Goal: Information Seeking & Learning: Learn about a topic

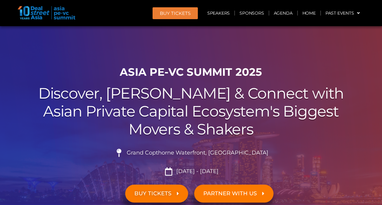
scroll to position [67, 0]
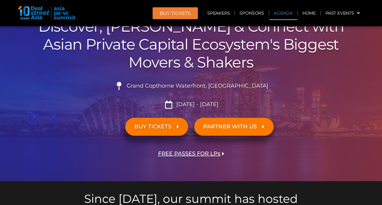
click at [280, 16] on link "Agenda" at bounding box center [283, 13] width 28 height 14
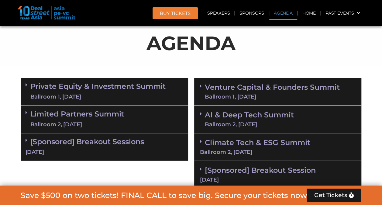
scroll to position [325, 0]
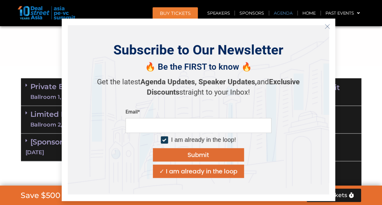
click at [331, 23] on button "Close" at bounding box center [328, 27] width 10 height 10
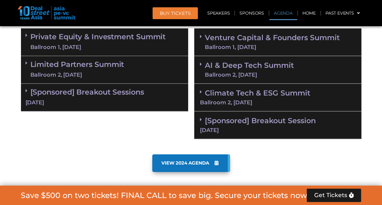
scroll to position [371, 0]
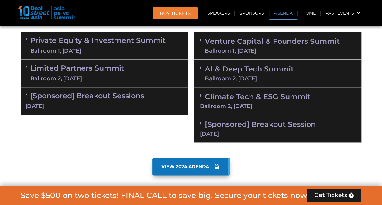
click at [116, 51] on div "Ballroom 1, [DATE]" at bounding box center [98, 51] width 136 height 8
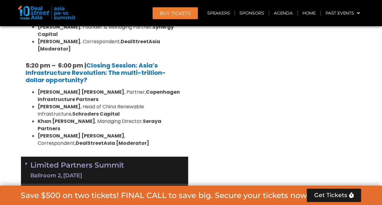
scroll to position [1263, 0]
click at [118, 188] on link "[Sponsored] Breakout Sessions [DATE]" at bounding box center [105, 197] width 158 height 19
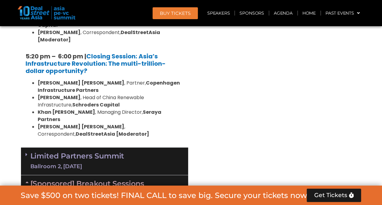
scroll to position [1273, 0]
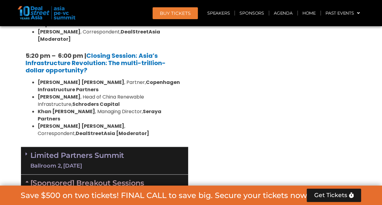
click at [127, 147] on div "Limited Partners [GEOGRAPHIC_DATA] 2, [DATE]" at bounding box center [104, 161] width 167 height 28
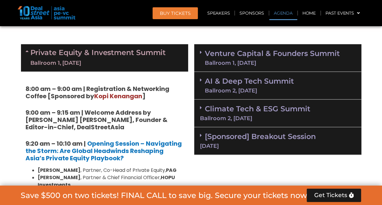
scroll to position [358, 0]
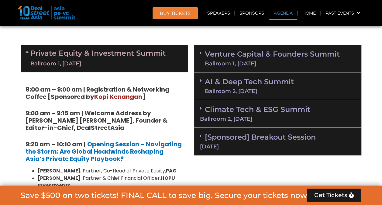
click at [175, 50] on div "Private Equity & Investment Summit Ballroom 1, [DATE]" at bounding box center [104, 58] width 167 height 27
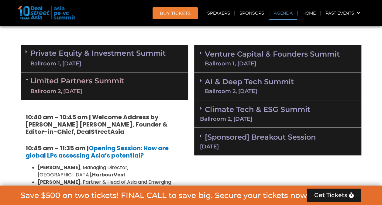
click at [170, 80] on div "Limited Partners [GEOGRAPHIC_DATA] 2, [DATE]" at bounding box center [104, 85] width 167 height 27
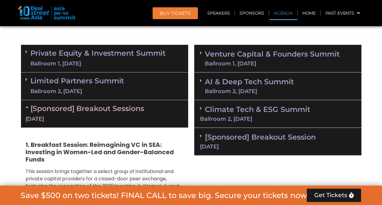
click at [169, 111] on div "[Sponsored] Breakout Sessions [DATE]" at bounding box center [104, 113] width 167 height 27
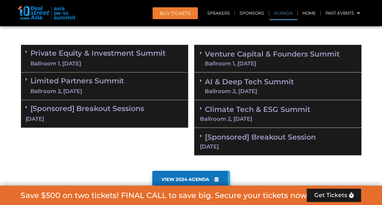
click at [304, 62] on div "Ballroom 1, [DATE]" at bounding box center [272, 63] width 135 height 5
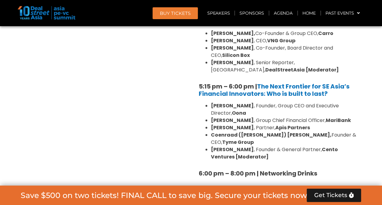
scroll to position [1106, 0]
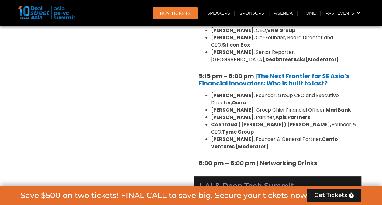
click at [291, 182] on link "AI & Deep Tech Summit Ballroom 2, [DATE]" at bounding box center [249, 190] width 89 height 16
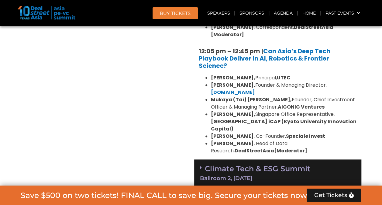
scroll to position [1459, 0]
click at [293, 159] on div "Climate Tech & ESG Summit Ballroom 2, [DATE]" at bounding box center [277, 173] width 167 height 28
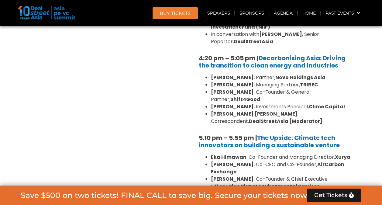
scroll to position [1943, 0]
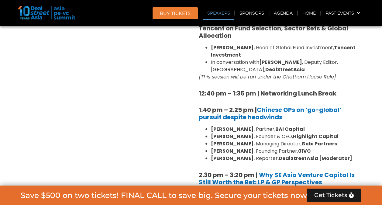
scroll to position [691, 0]
